Goal: Participate in discussion: Engage in conversation with other users on a specific topic

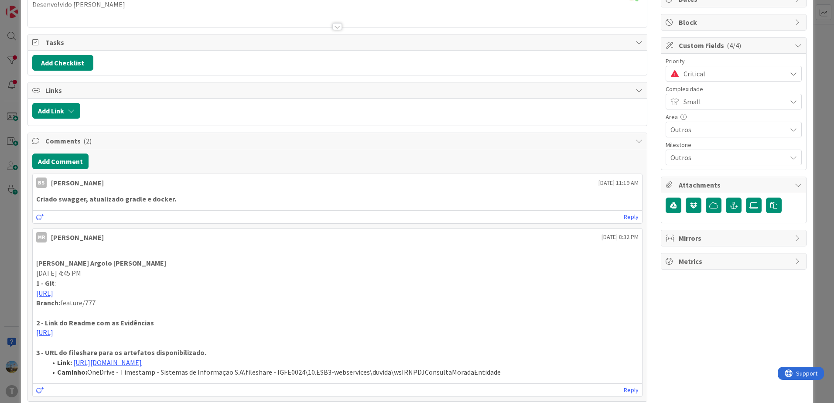
scroll to position [87, 0]
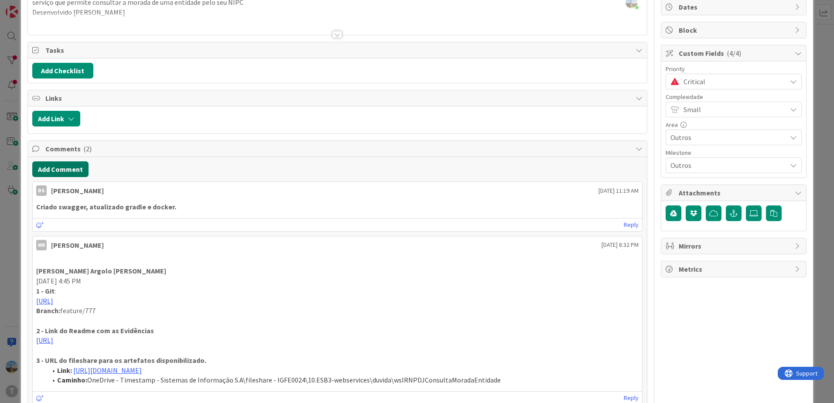
click at [79, 168] on button "Add Comment" at bounding box center [60, 169] width 56 height 16
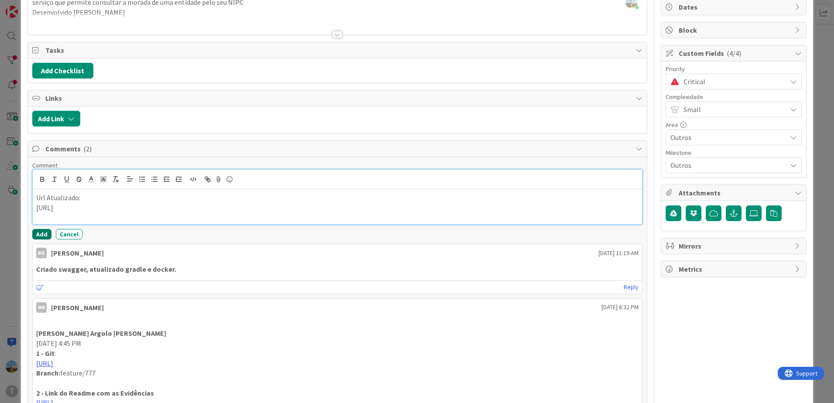
click at [47, 238] on button "Add" at bounding box center [41, 234] width 19 height 10
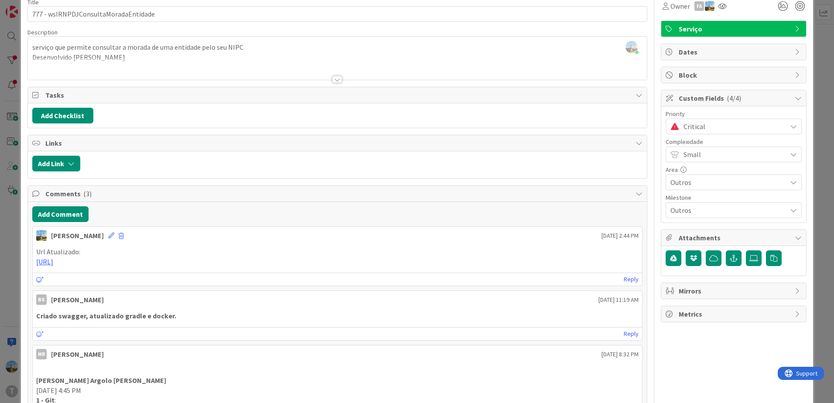
scroll to position [0, 0]
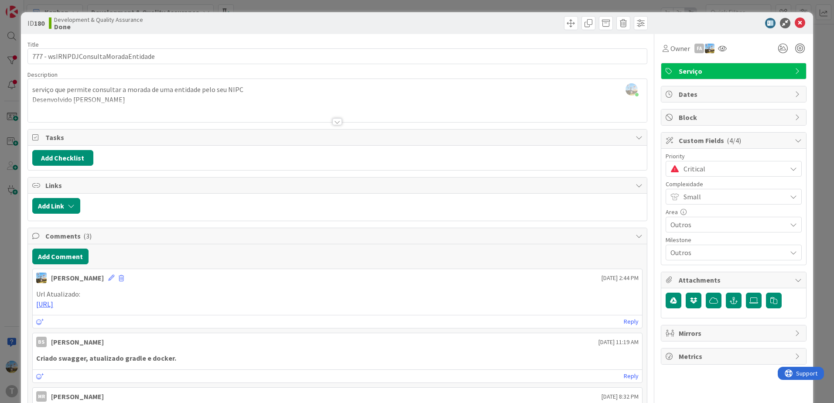
click at [707, 171] on span "Critical" at bounding box center [732, 169] width 99 height 12
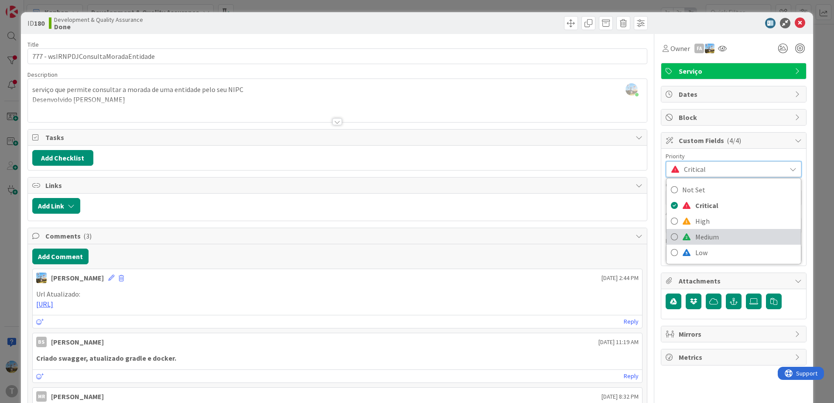
click at [700, 233] on span "Medium" at bounding box center [745, 236] width 101 height 13
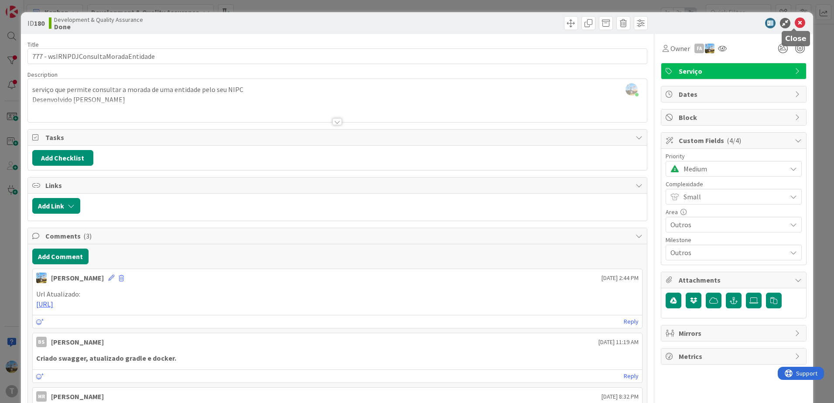
click at [796, 22] on icon at bounding box center [800, 23] width 10 height 10
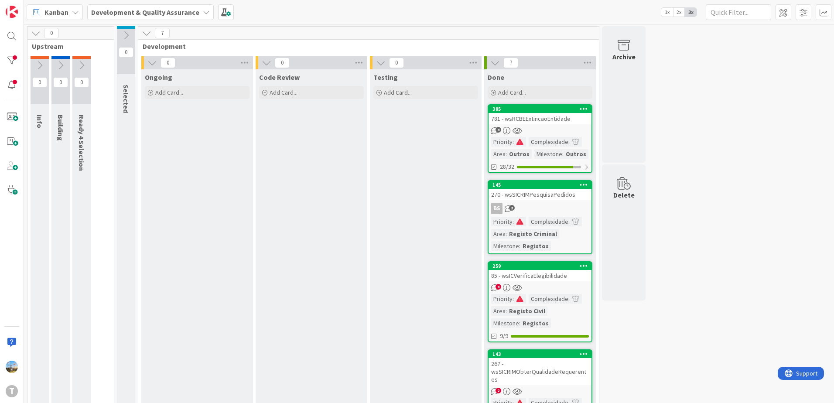
click at [381, 300] on div "Testing Add Card..." at bounding box center [426, 384] width 112 height 631
click at [546, 131] on div "4" at bounding box center [539, 130] width 103 height 7
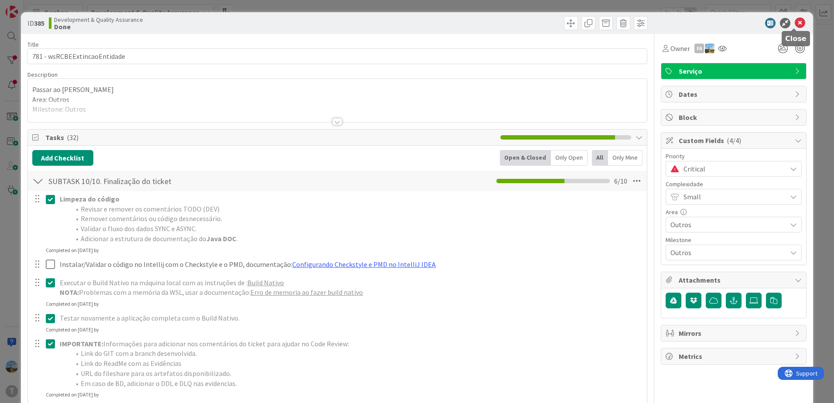
click at [795, 22] on icon at bounding box center [800, 23] width 10 height 10
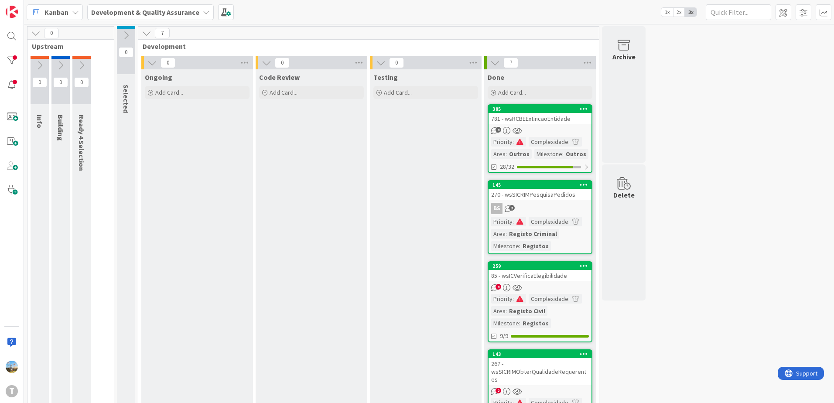
click at [518, 220] on span at bounding box center [520, 222] width 8 height 6
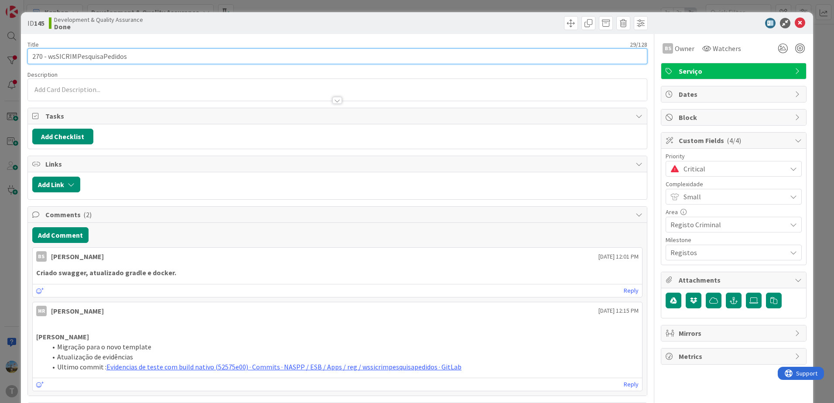
drag, startPoint x: 185, startPoint y: 56, endPoint x: 48, endPoint y: 60, distance: 137.4
click at [48, 60] on input "270 - wsSICRIMPesquisaPedidos" at bounding box center [337, 56] width 620 height 16
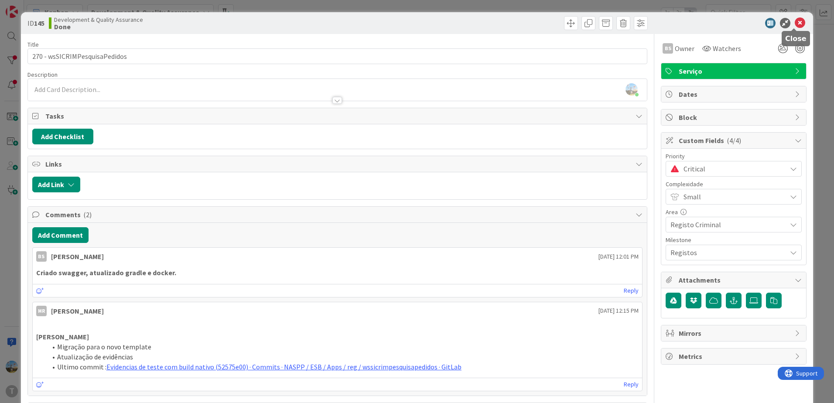
click at [795, 21] on icon at bounding box center [800, 23] width 10 height 10
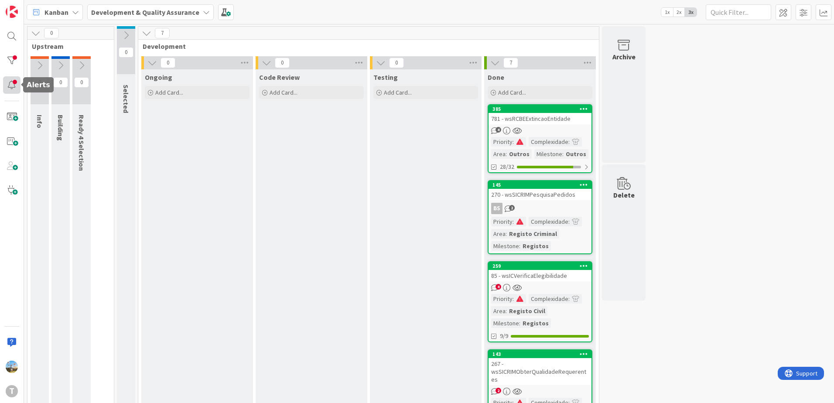
click at [10, 85] on div at bounding box center [11, 84] width 17 height 17
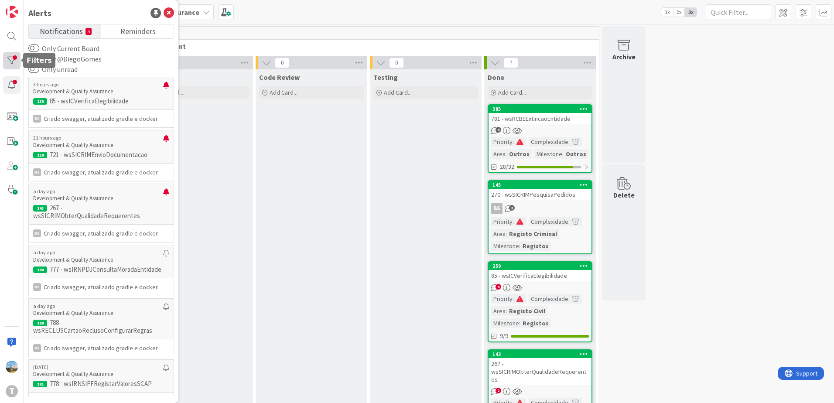
click at [14, 59] on div at bounding box center [11, 60] width 17 height 17
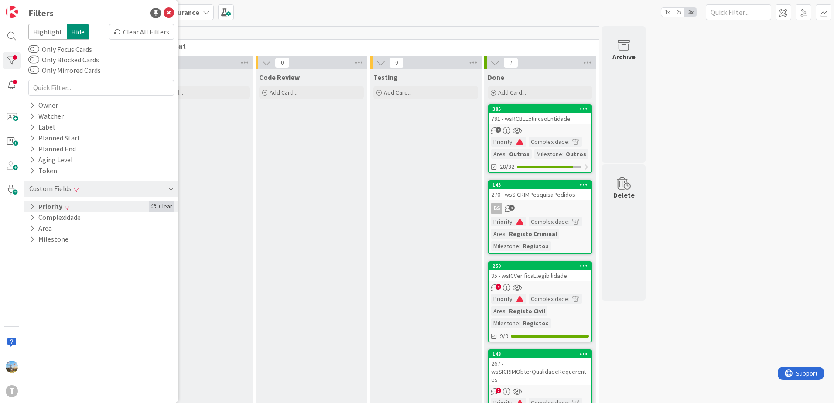
click at [155, 209] on div "Clear" at bounding box center [161, 206] width 25 height 11
